Goal: Information Seeking & Learning: Learn about a topic

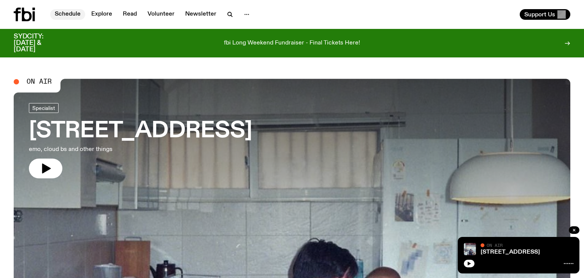
click at [71, 10] on link "Schedule" at bounding box center [67, 14] width 35 height 11
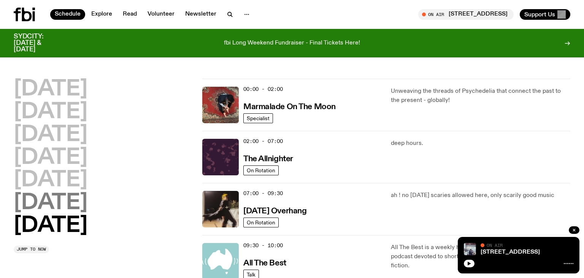
click at [54, 205] on h2 "Saturday" at bounding box center [51, 202] width 74 height 21
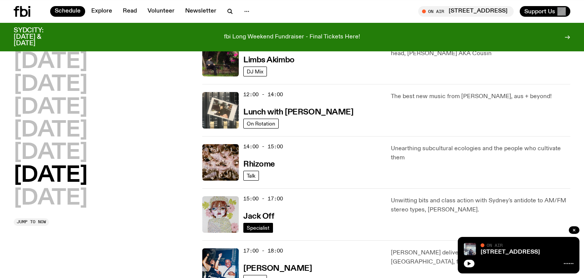
scroll to position [262, 0]
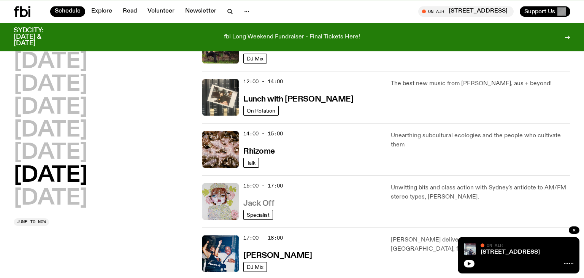
click at [270, 200] on h3 "Jack Off" at bounding box center [258, 204] width 31 height 8
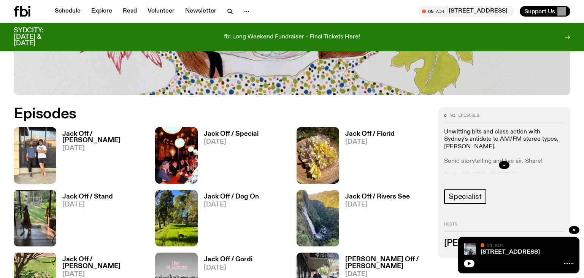
scroll to position [358, 0]
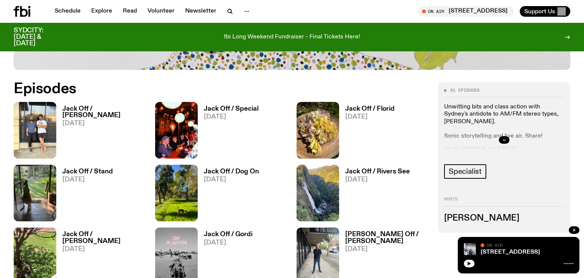
click at [110, 107] on h3 "Jack Off / [PERSON_NAME]" at bounding box center [104, 112] width 84 height 13
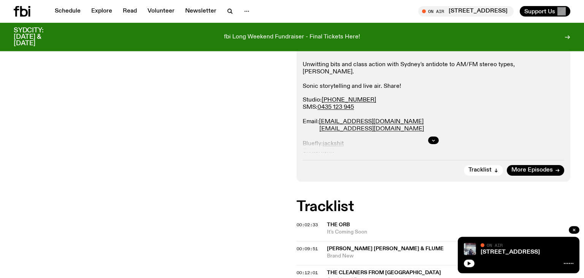
scroll to position [155, 0]
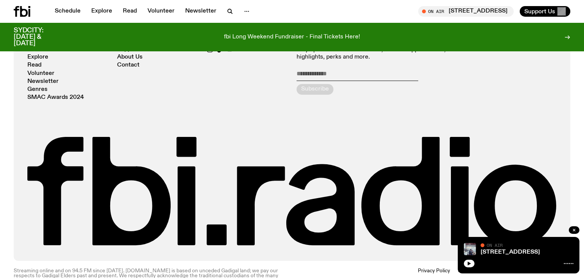
scroll to position [1736, 0]
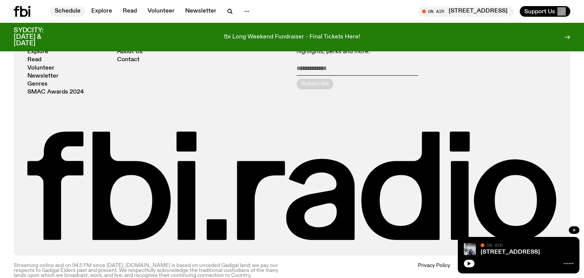
click at [67, 9] on link "Schedule" at bounding box center [67, 11] width 35 height 11
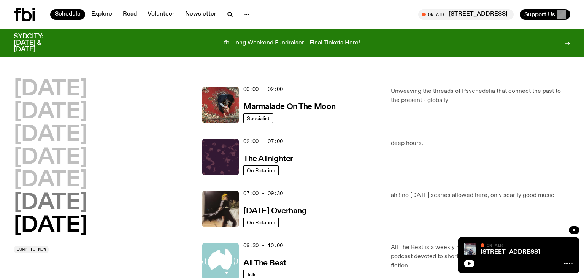
click at [57, 203] on h2 "Saturday" at bounding box center [51, 202] width 74 height 21
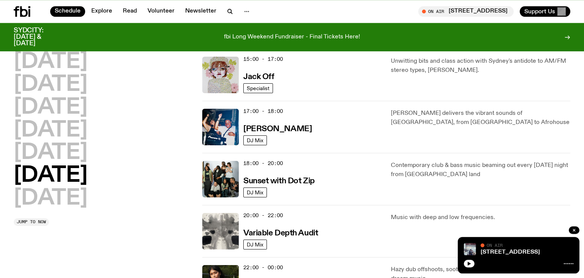
scroll to position [423, 0]
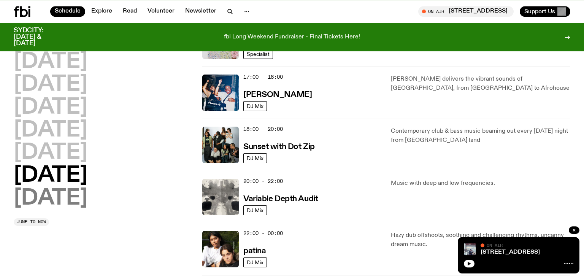
click at [62, 201] on h2 "Sunday" at bounding box center [51, 198] width 74 height 21
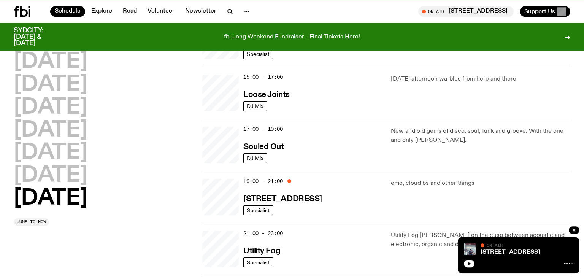
scroll to position [278, 0]
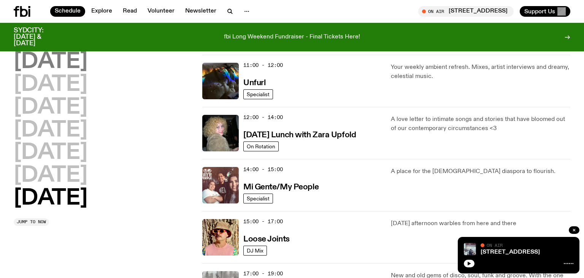
click at [67, 59] on h2 "Monday" at bounding box center [51, 61] width 74 height 21
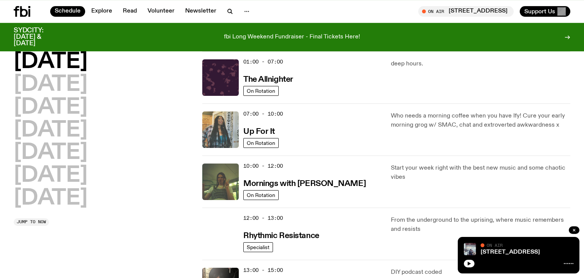
scroll to position [21, 0]
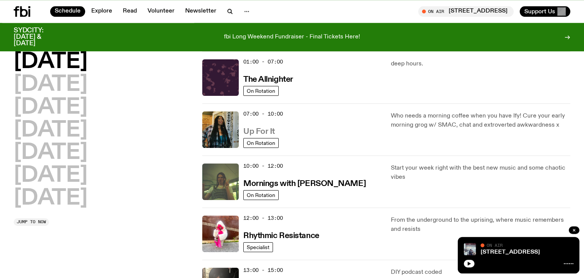
click at [264, 134] on h3 "Up For It" at bounding box center [259, 132] width 32 height 8
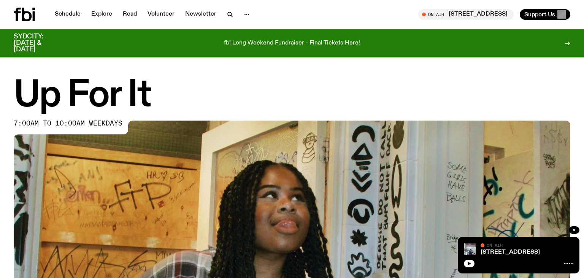
click at [356, 185] on img at bounding box center [292, 277] width 557 height 313
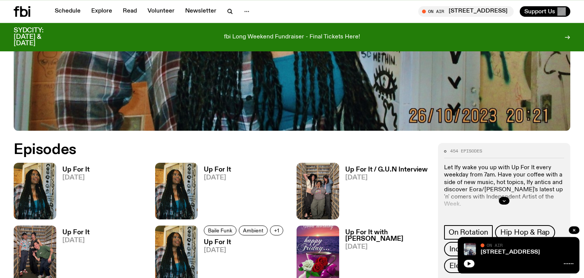
scroll to position [356, 0]
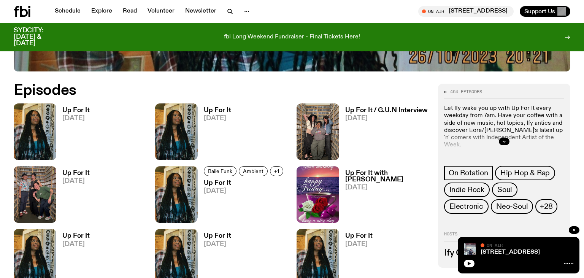
click at [213, 182] on h3 "Up For It" at bounding box center [245, 183] width 82 height 6
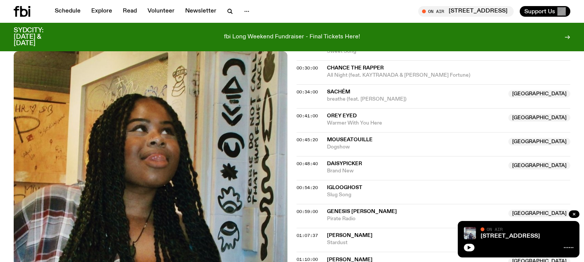
scroll to position [439, 0]
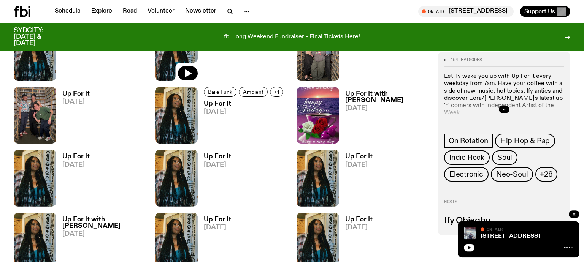
scroll to position [436, 0]
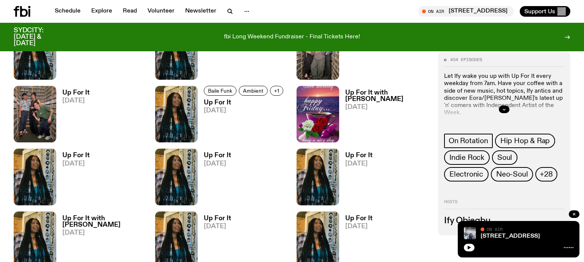
click at [86, 219] on h3 "Up For It with Ben Hansen" at bounding box center [104, 222] width 84 height 13
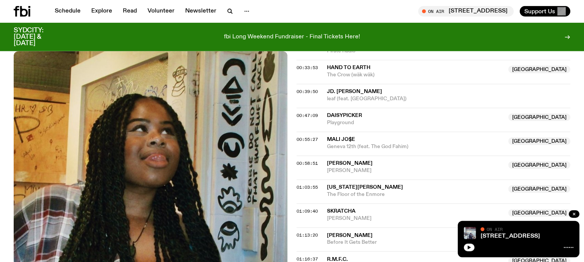
scroll to position [436, 0]
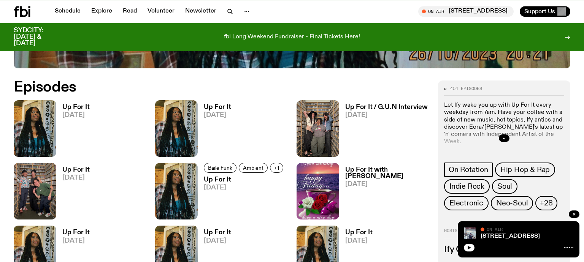
scroll to position [356, 0]
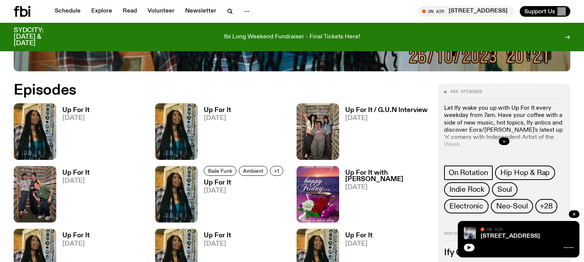
click at [221, 109] on h3 "Up For It" at bounding box center [217, 110] width 27 height 6
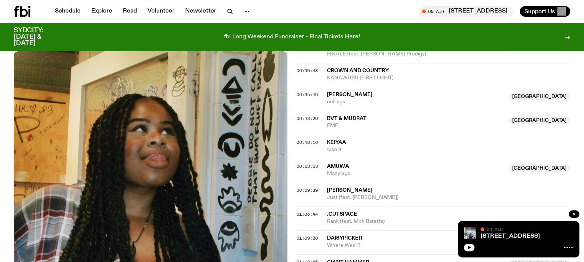
scroll to position [396, 0]
drag, startPoint x: 325, startPoint y: 212, endPoint x: 389, endPoint y: 221, distance: 63.7
click at [389, 221] on div "01:06:44 .cutspace Rank (feat. Moh Baretta)" at bounding box center [434, 219] width 274 height 24
copy div "01:06:44 .cutspace Rank (feat. Moh Baretta)"
click at [67, 12] on link "Schedule" at bounding box center [67, 11] width 35 height 11
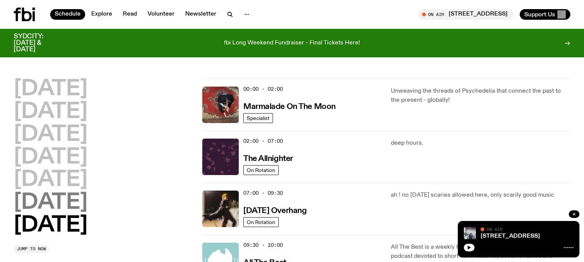
click at [54, 201] on h2 "Saturday" at bounding box center [51, 202] width 74 height 21
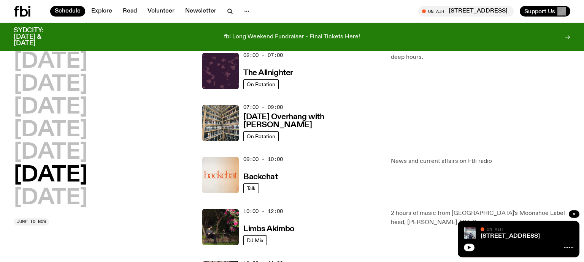
scroll to position [79, 0]
click at [228, 9] on icon "button" at bounding box center [229, 11] width 9 height 9
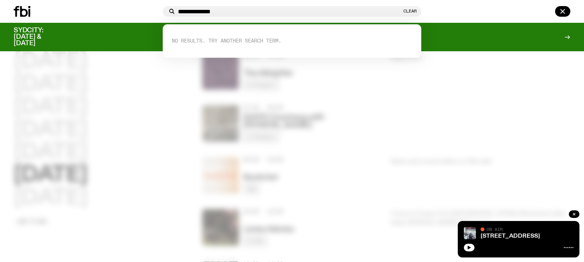
drag, startPoint x: 195, startPoint y: 10, endPoint x: 97, endPoint y: 16, distance: 98.6
click at [178, 15] on input "**********" at bounding box center [290, 11] width 224 height 6
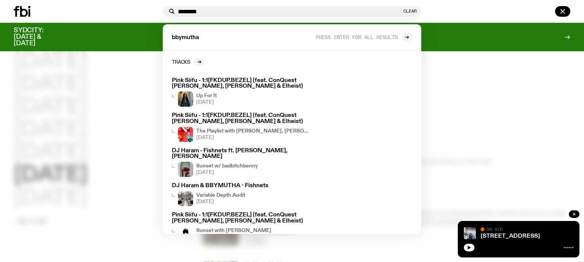
click at [223, 13] on input "********" at bounding box center [290, 11] width 224 height 6
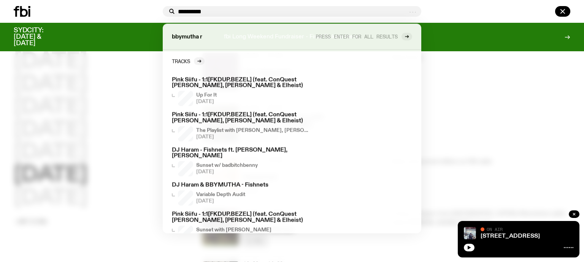
type input "**********"
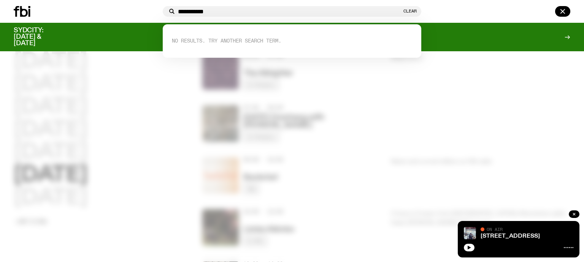
drag, startPoint x: 233, startPoint y: 12, endPoint x: 113, endPoint y: 10, distance: 120.5
click at [178, 10] on input "**********" at bounding box center [290, 11] width 224 height 6
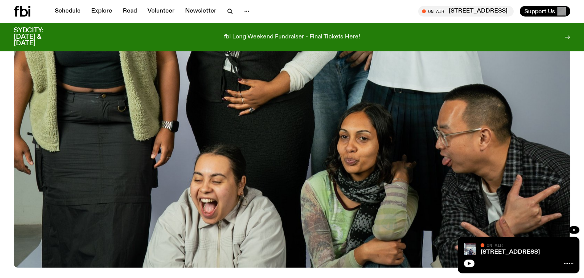
scroll to position [278, 0]
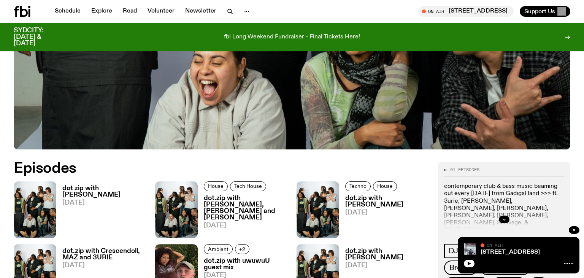
click at [103, 186] on h3 "dot zip with Johnny Lieu" at bounding box center [104, 191] width 84 height 13
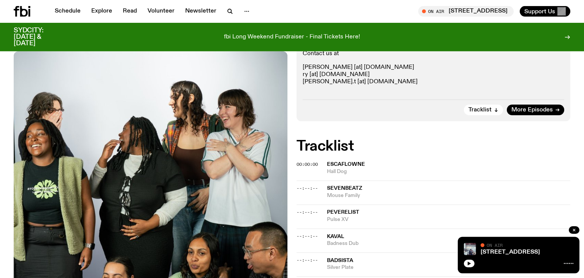
scroll to position [201, 0]
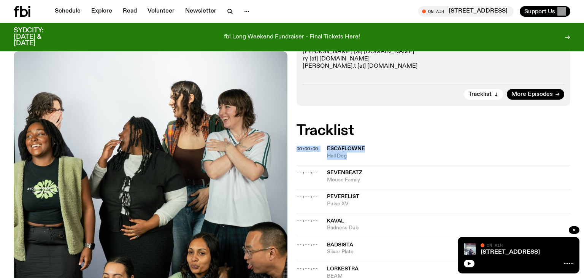
drag, startPoint x: 327, startPoint y: 140, endPoint x: 354, endPoint y: 151, distance: 29.2
click at [354, 151] on div "00:00:00 Escaflowne Hall Dog" at bounding box center [434, 156] width 274 height 18
copy div "00:00:00 Escaflowne Hall Dog"
drag, startPoint x: 327, startPoint y: 163, endPoint x: 367, endPoint y: 171, distance: 40.6
click at [367, 171] on span "Sevenbeatz" at bounding box center [448, 172] width 243 height 7
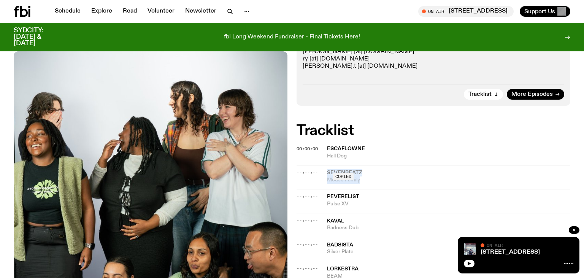
copy div "Sevenbeatz Mouse Family"
drag, startPoint x: 328, startPoint y: 187, endPoint x: 355, endPoint y: 194, distance: 28.2
click at [355, 194] on span "Peverelist" at bounding box center [448, 196] width 243 height 7
copy div "Peverelist Pulse XV"
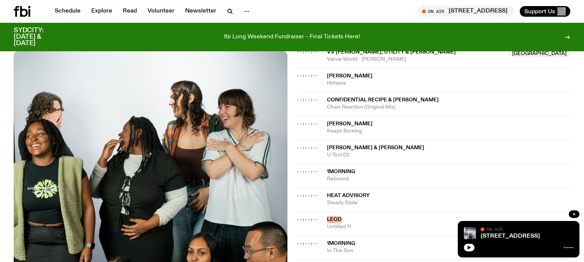
scroll to position [482, 0]
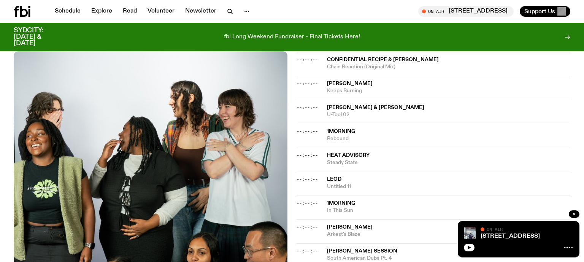
click at [324, 172] on div "--:--:-- Leod Untitled 11" at bounding box center [434, 184] width 274 height 24
drag, startPoint x: 324, startPoint y: 168, endPoint x: 356, endPoint y: 176, distance: 33.2
click at [356, 176] on div "--:--:-- Leod Untitled 11" at bounding box center [434, 184] width 274 height 24
copy div "Leod Untitled 11"
drag, startPoint x: 325, startPoint y: 192, endPoint x: 358, endPoint y: 201, distance: 33.9
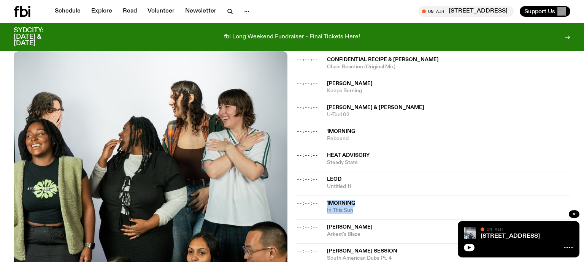
click at [358, 201] on div "--:--:-- 1morning In This Sun" at bounding box center [434, 208] width 274 height 24
copy div "1morning In This Sun"
drag, startPoint x: 326, startPoint y: 219, endPoint x: 362, endPoint y: 224, distance: 36.5
click at [362, 224] on div "--:--:-- Gerd Arkest's Blaze" at bounding box center [434, 232] width 274 height 24
copy div "Gerd Arkest's Blaze"
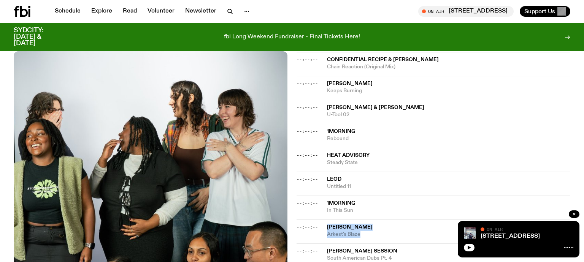
scroll to position [522, 0]
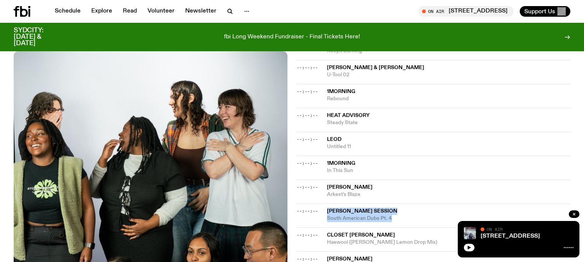
drag, startPoint x: 328, startPoint y: 202, endPoint x: 397, endPoint y: 208, distance: 69.1
click at [397, 208] on span "Samuel L Session" at bounding box center [448, 211] width 243 height 7
copy div "Samuel L Session South American Dubs Pt. 4"
click at [227, 11] on icon "button" at bounding box center [229, 11] width 9 height 9
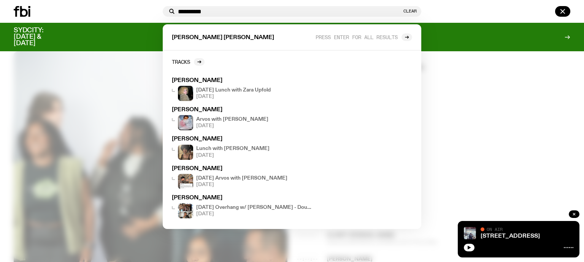
drag, startPoint x: 217, startPoint y: 13, endPoint x: 172, endPoint y: 12, distance: 44.9
click at [178, 12] on input "**********" at bounding box center [290, 11] width 224 height 6
type input "**********"
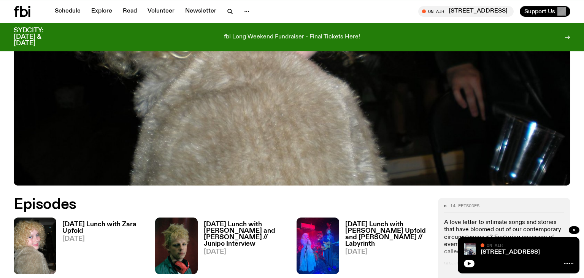
scroll to position [318, 0]
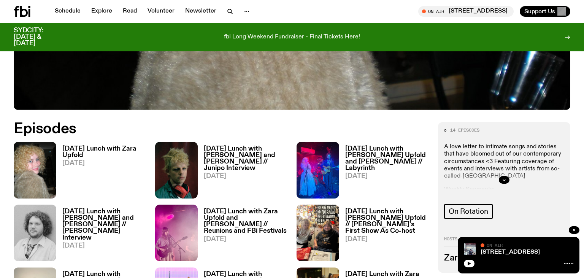
click at [74, 151] on h3 "[DATE] Lunch with Zara Upfold" at bounding box center [104, 152] width 84 height 13
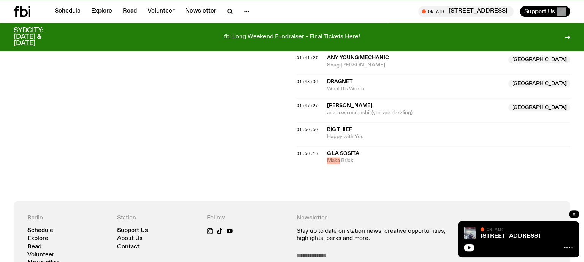
scroll to position [876, 0]
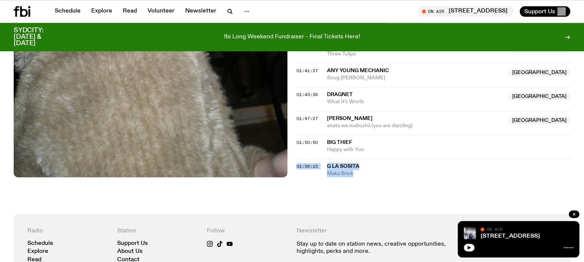
drag, startPoint x: 325, startPoint y: 163, endPoint x: 360, endPoint y: 174, distance: 36.6
click at [360, 174] on div "01:56:15 G La Sosita Maka Brick" at bounding box center [434, 168] width 274 height 19
copy div "01:56:15 G La Sosita Maka Brick"
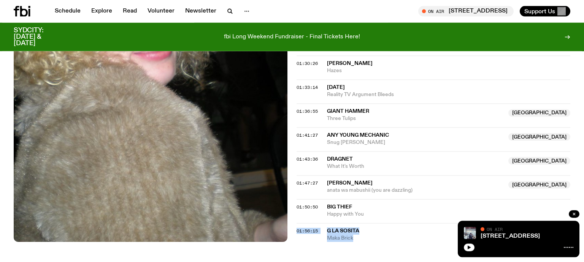
scroll to position [795, 0]
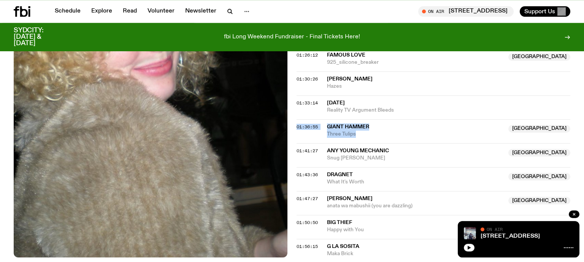
drag, startPoint x: 325, startPoint y: 123, endPoint x: 359, endPoint y: 134, distance: 35.3
click at [359, 134] on div "01:36:55 Giant Hammer NSW Three Tulips NSW" at bounding box center [434, 131] width 274 height 24
click at [228, 11] on icon "button" at bounding box center [229, 11] width 9 height 9
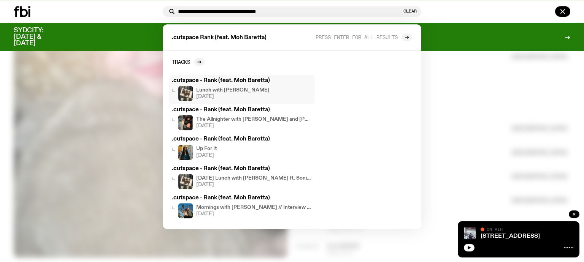
type input "**********"
click at [230, 81] on h3 ".cutspace - Rank (feat. Moh Baretta)" at bounding box center [242, 81] width 140 height 6
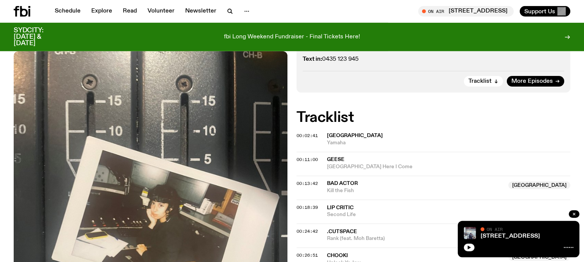
scroll to position [281, 0]
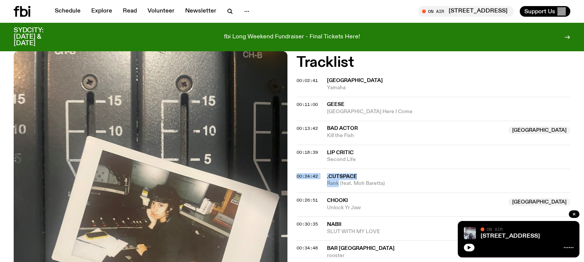
drag, startPoint x: 323, startPoint y: 183, endPoint x: 339, endPoint y: 185, distance: 15.7
click at [339, 185] on div "00:24:42 .cutspace Rank (feat. Moh Baretta)" at bounding box center [434, 181] width 274 height 24
copy div "00:24:42 .cutspace Rank"
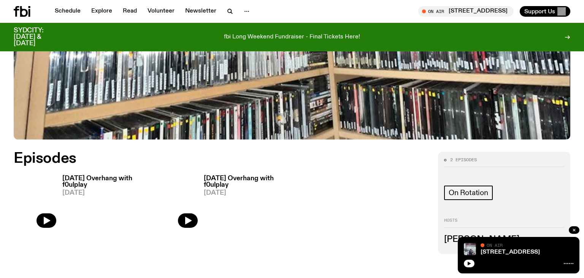
scroll to position [397, 0]
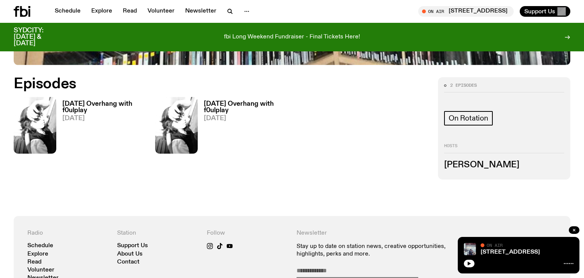
click at [90, 103] on h3 "[DATE] Overhang with f0ulplay" at bounding box center [104, 107] width 84 height 13
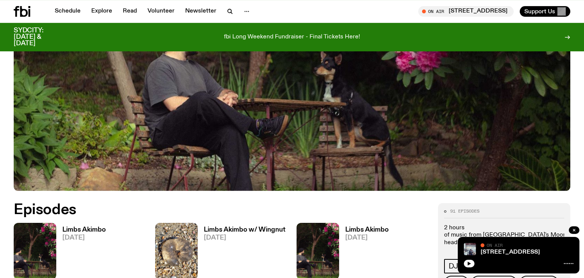
scroll to position [318, 0]
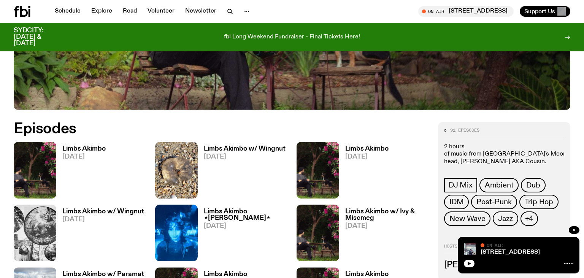
click at [96, 150] on h3 "Limbs Akimbo" at bounding box center [83, 149] width 43 height 6
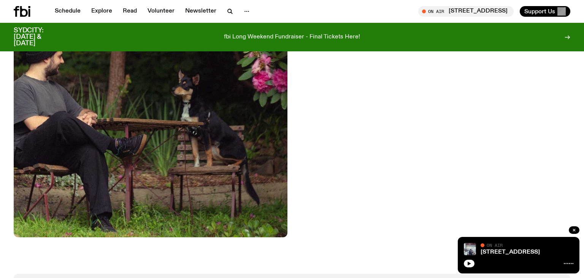
scroll to position [241, 0]
